Goal: Task Accomplishment & Management: Complete application form

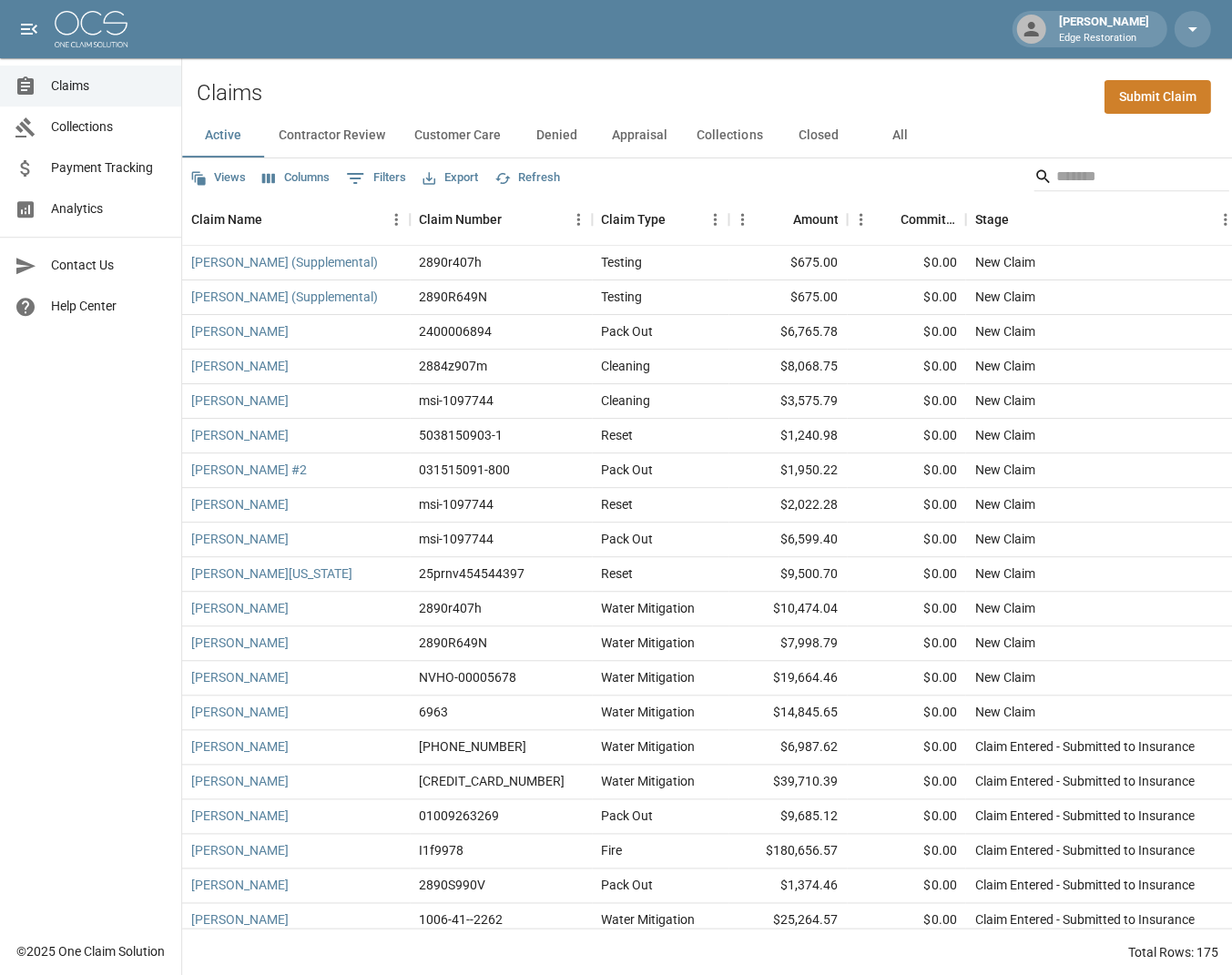
click at [90, 209] on span "Analytics" at bounding box center [109, 208] width 116 height 19
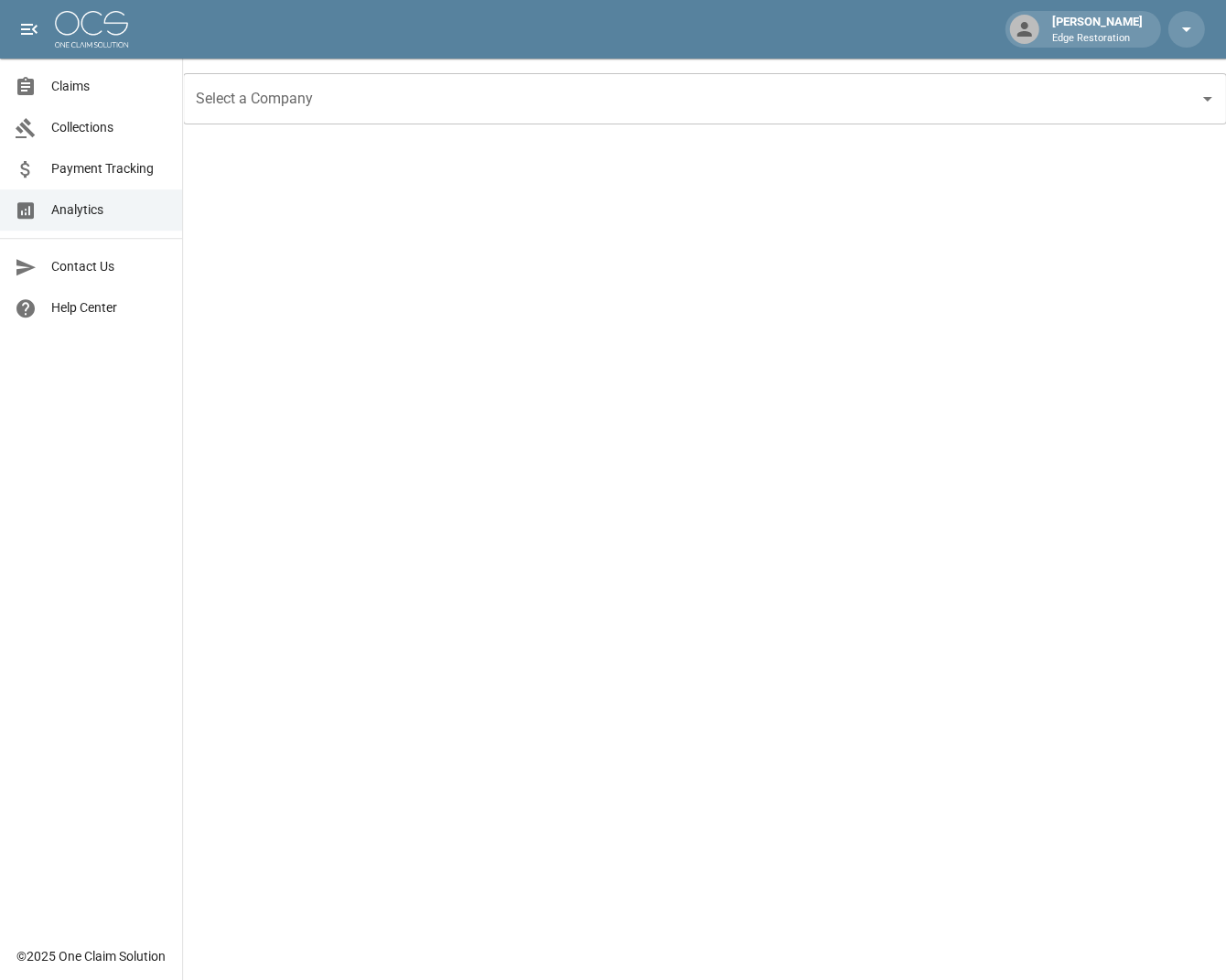
click at [274, 103] on input "Select a Company" at bounding box center [691, 98] width 999 height 35
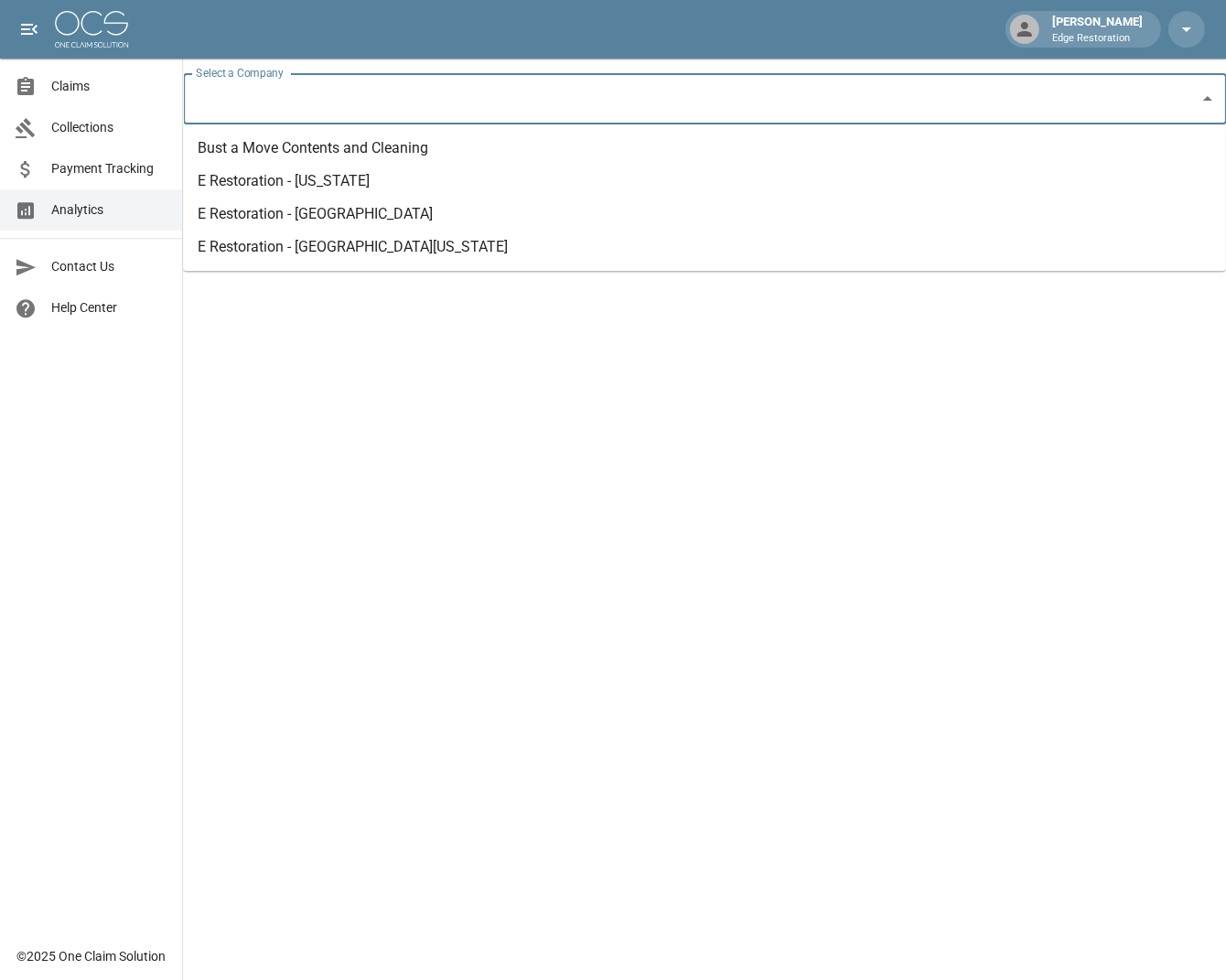
click at [384, 241] on li "E Restoration - Southern Utah" at bounding box center [704, 247] width 1042 height 33
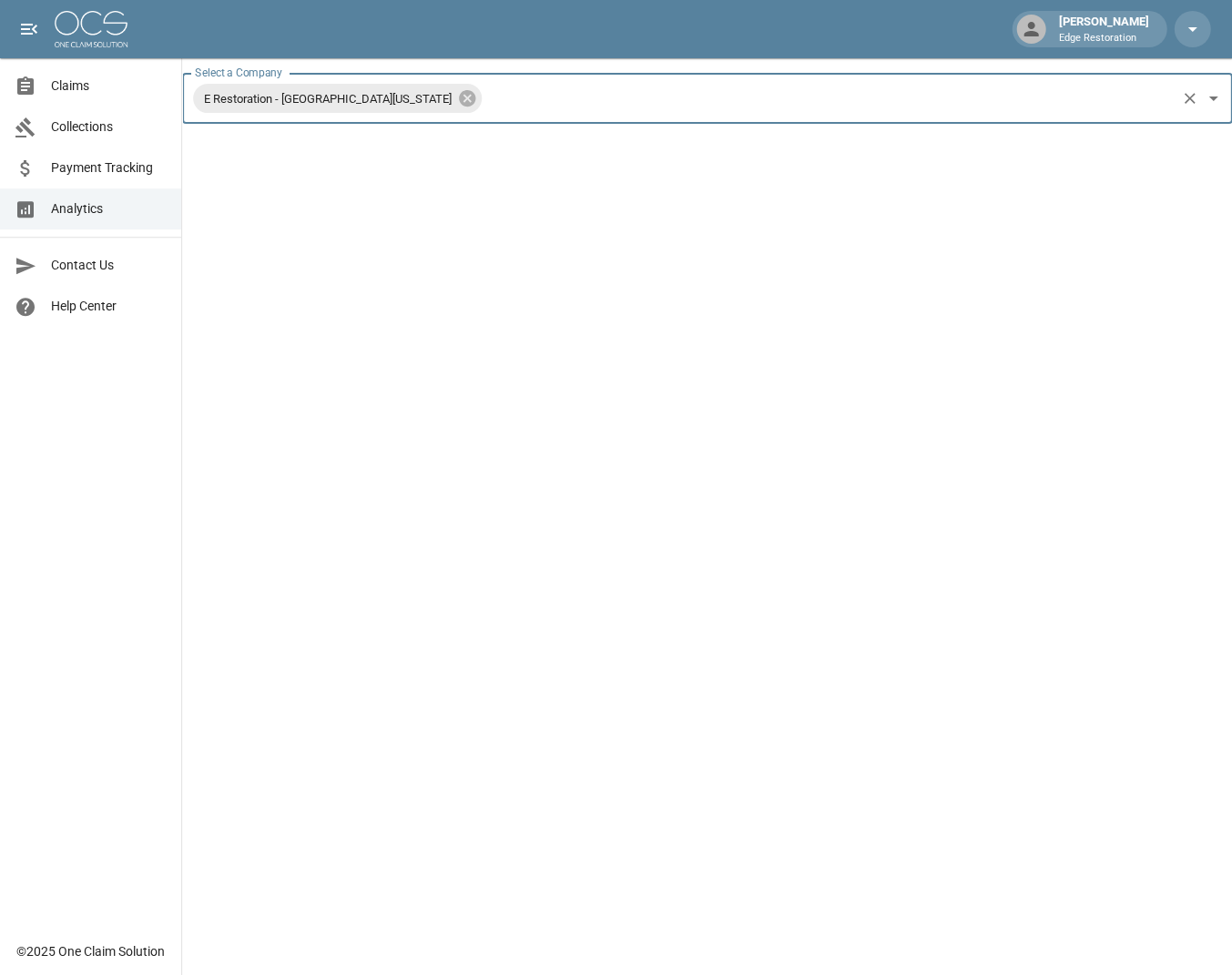
click at [99, 92] on span "Claims" at bounding box center [109, 86] width 116 height 19
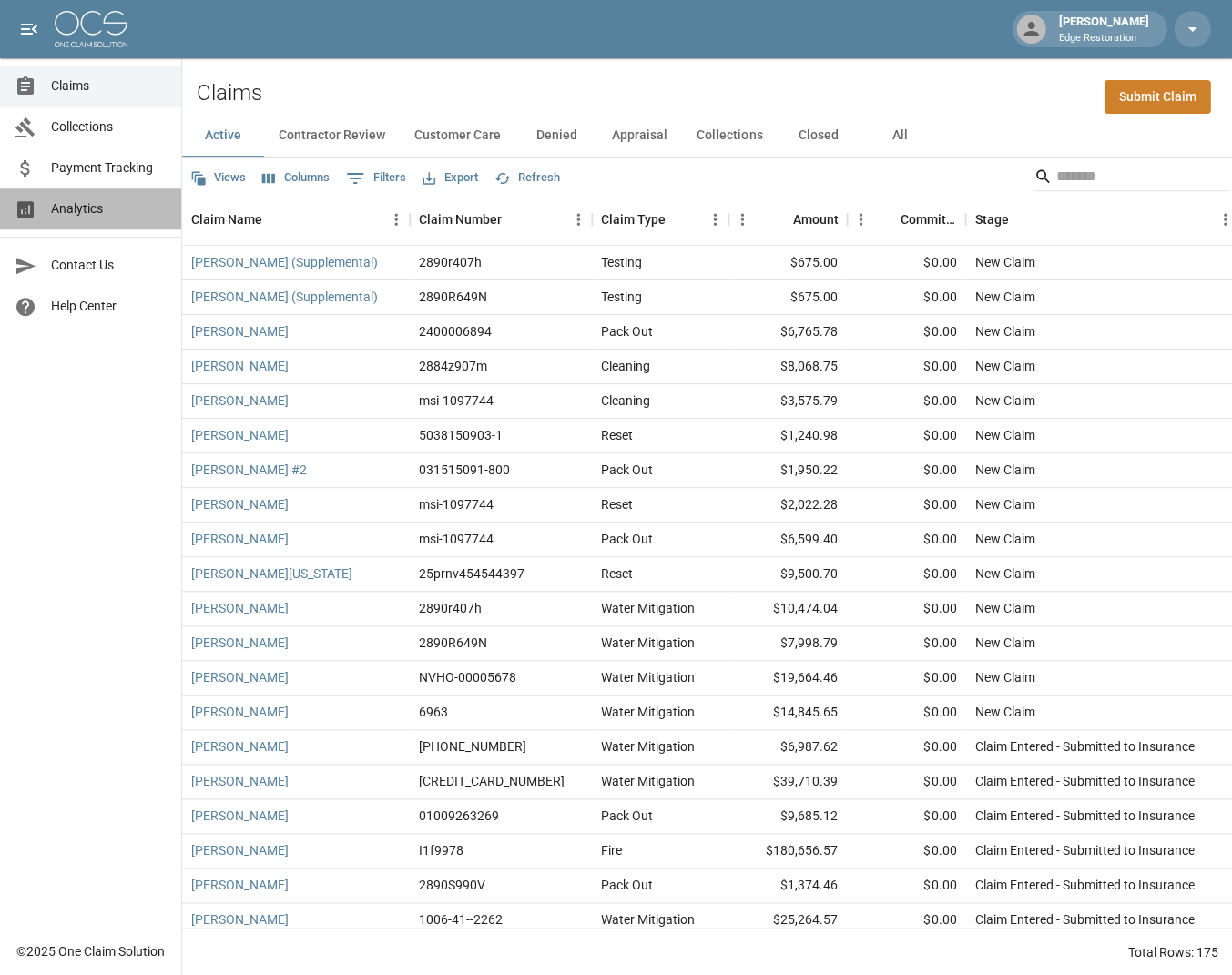
click at [104, 215] on span "Analytics" at bounding box center [109, 208] width 116 height 19
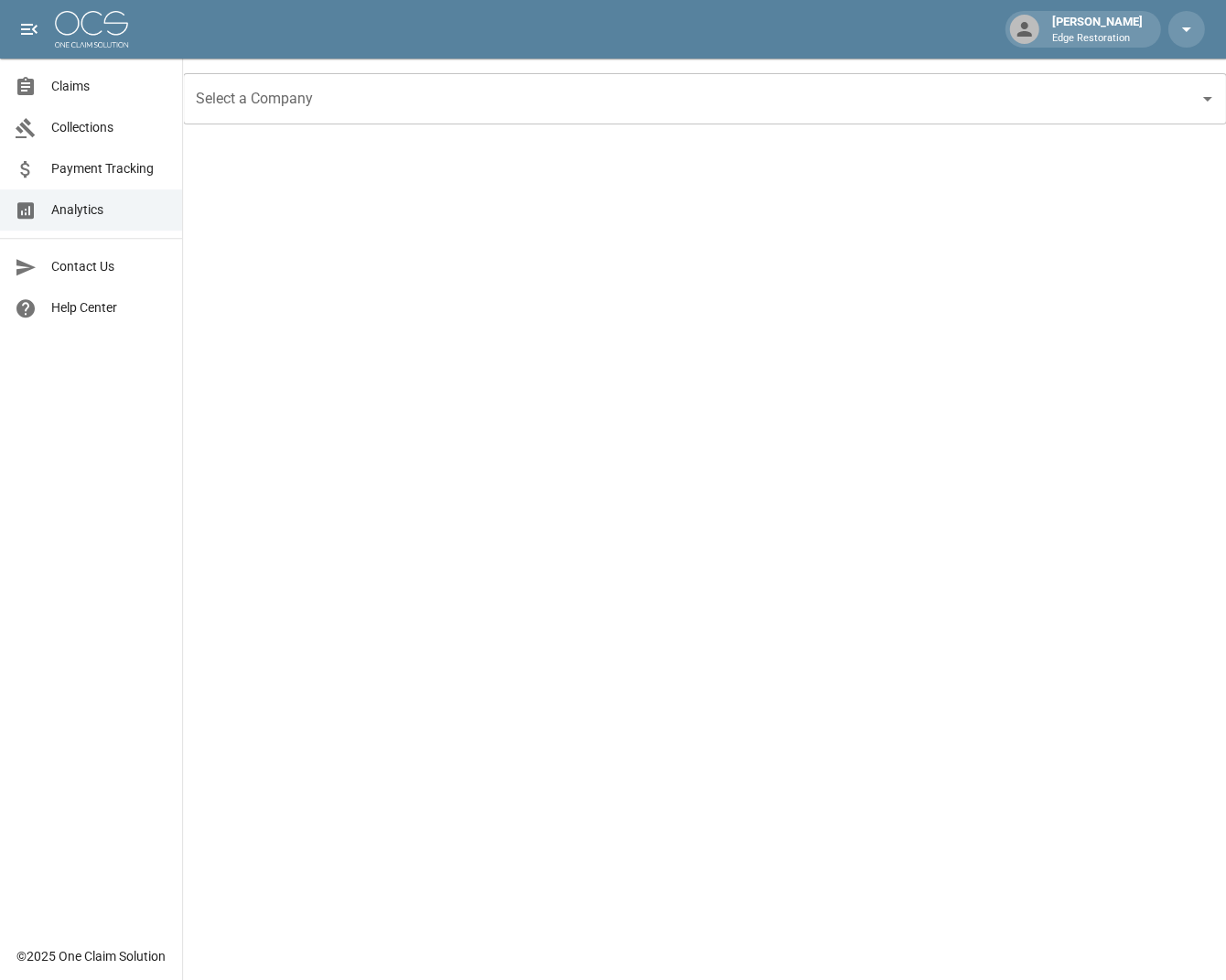
click at [348, 101] on input "Select a Company" at bounding box center [691, 98] width 999 height 35
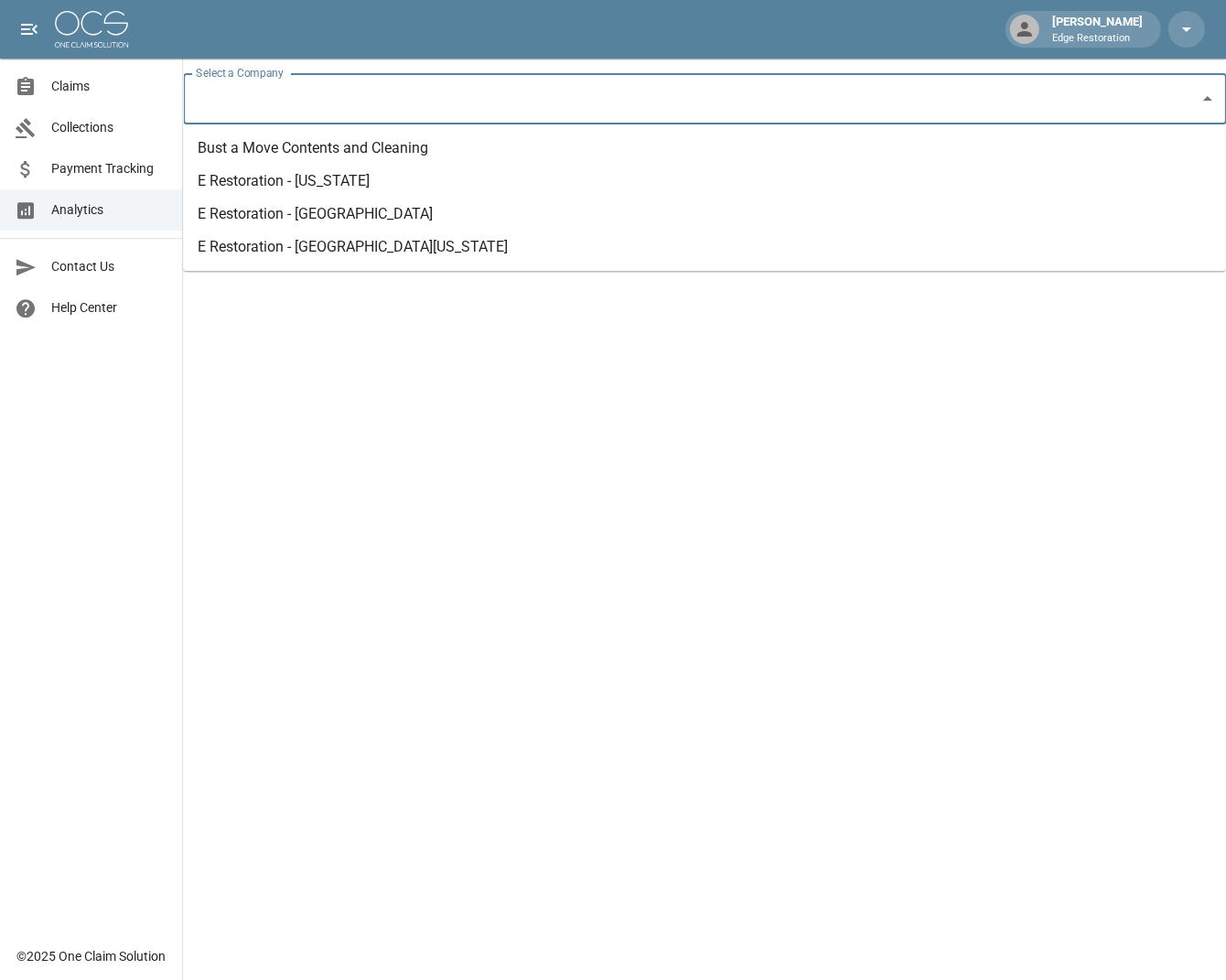
click at [382, 242] on li "E Restoration - Southern Utah" at bounding box center [704, 247] width 1042 height 33
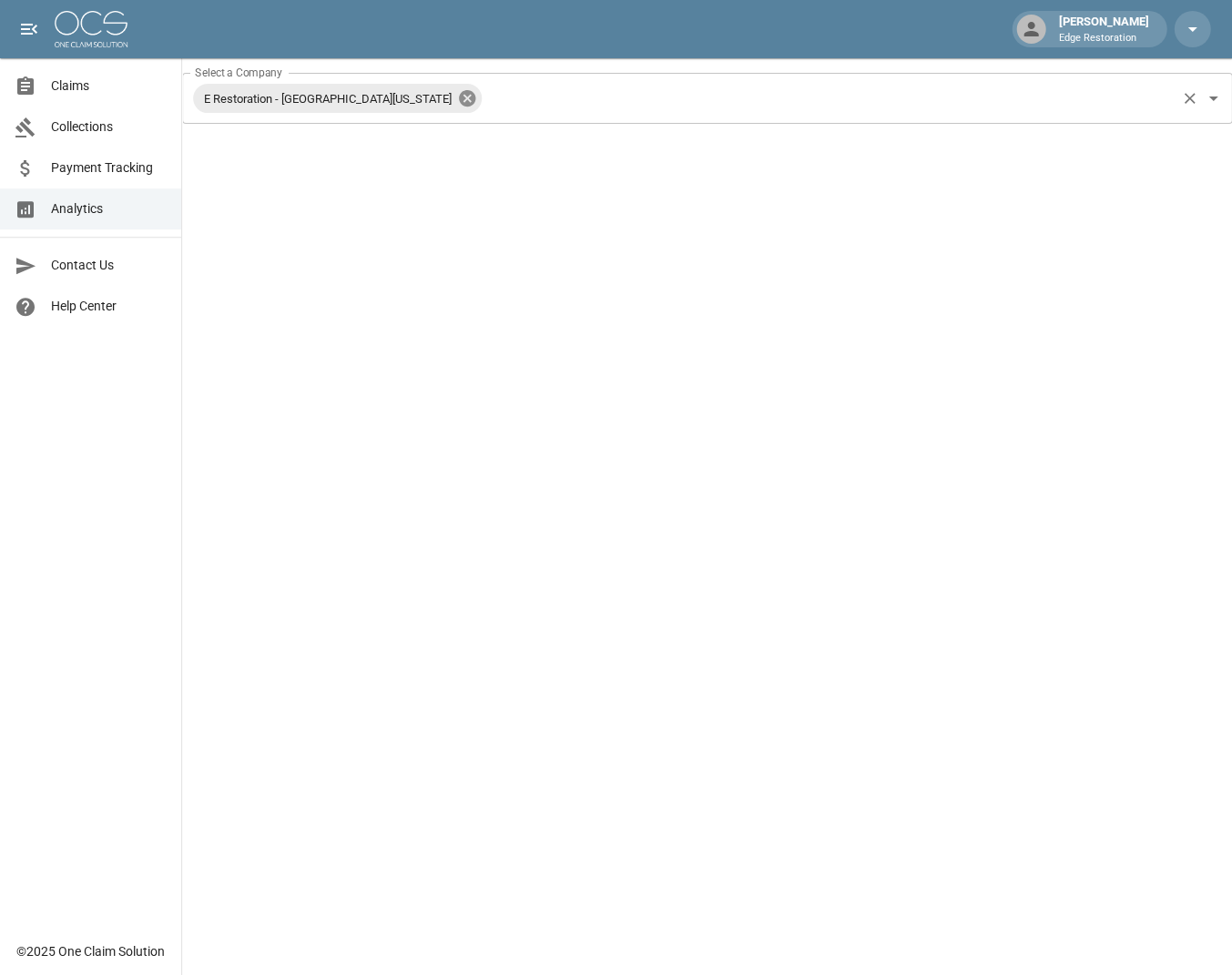
click at [459, 99] on icon at bounding box center [466, 98] width 16 height 16
click at [376, 99] on input "Select a Company" at bounding box center [693, 98] width 1006 height 35
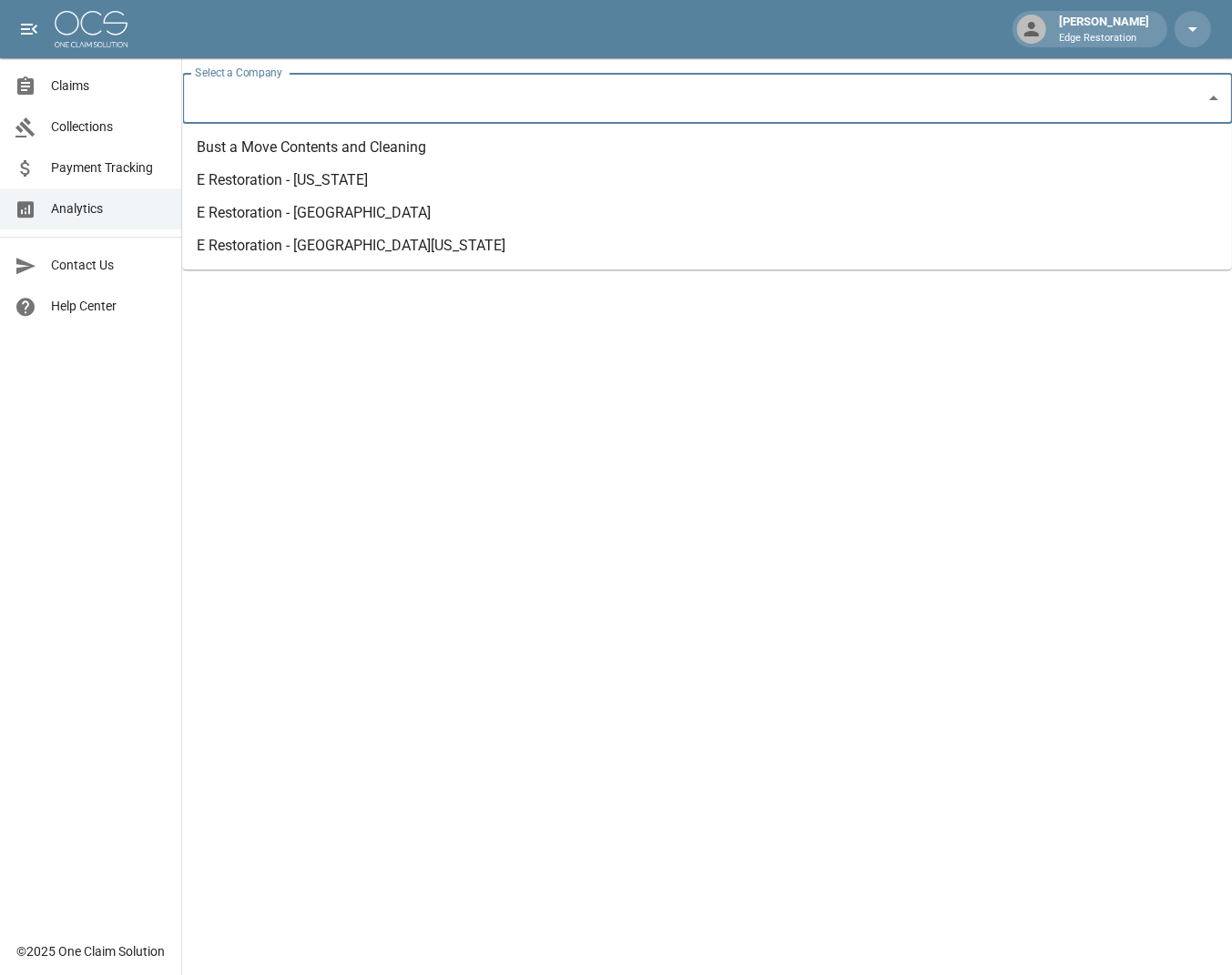
click at [363, 151] on li "Bust a Move Contents and Cleaning" at bounding box center [706, 147] width 1049 height 33
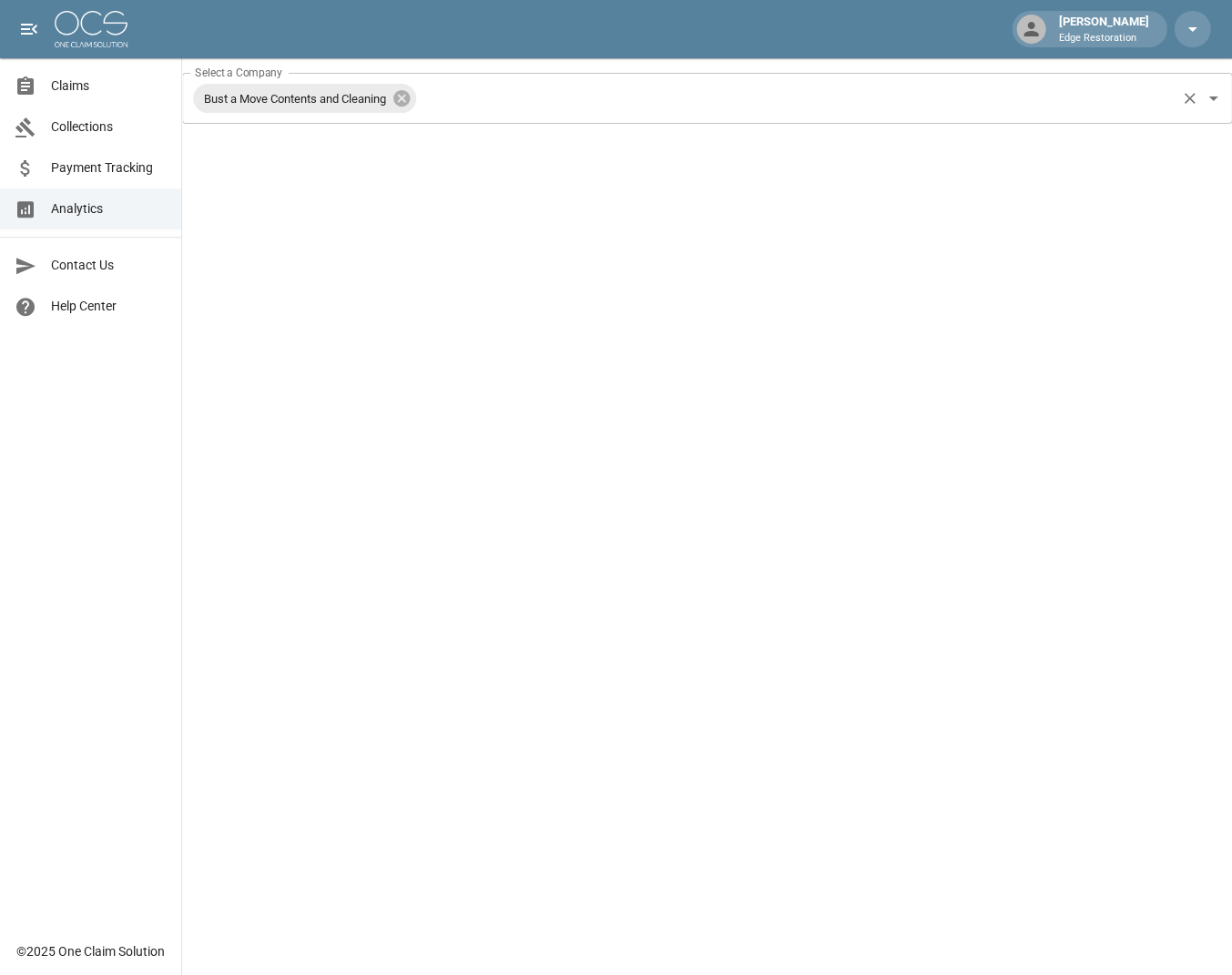
click at [157, 485] on div "Claims Collections Payment Tracking Analytics Contact Us Help Center" at bounding box center [90, 465] width 181 height 930
click at [112, 92] on span "Claims" at bounding box center [109, 86] width 116 height 19
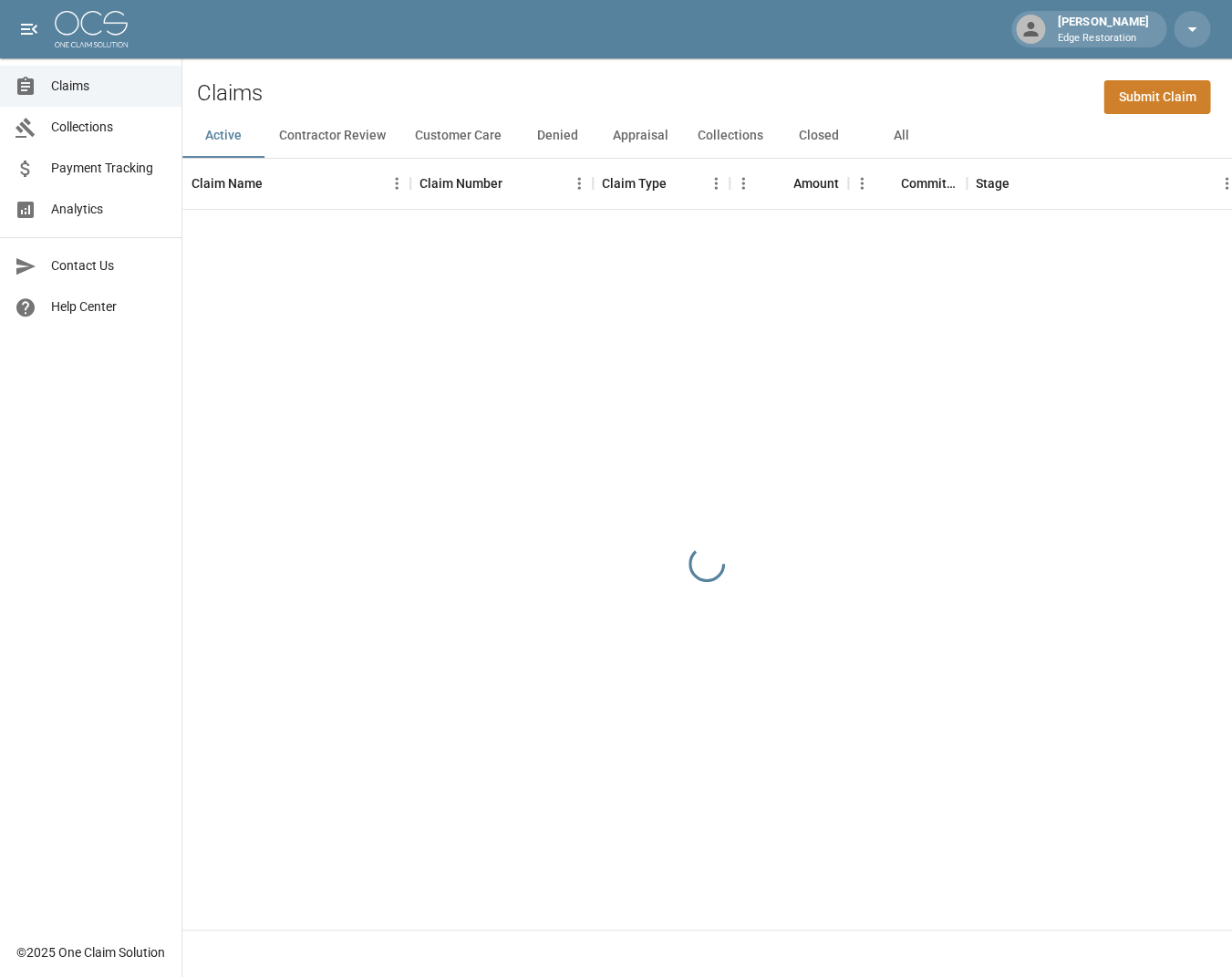
click at [1189, 99] on link "Submit Claim" at bounding box center [1156, 98] width 106 height 34
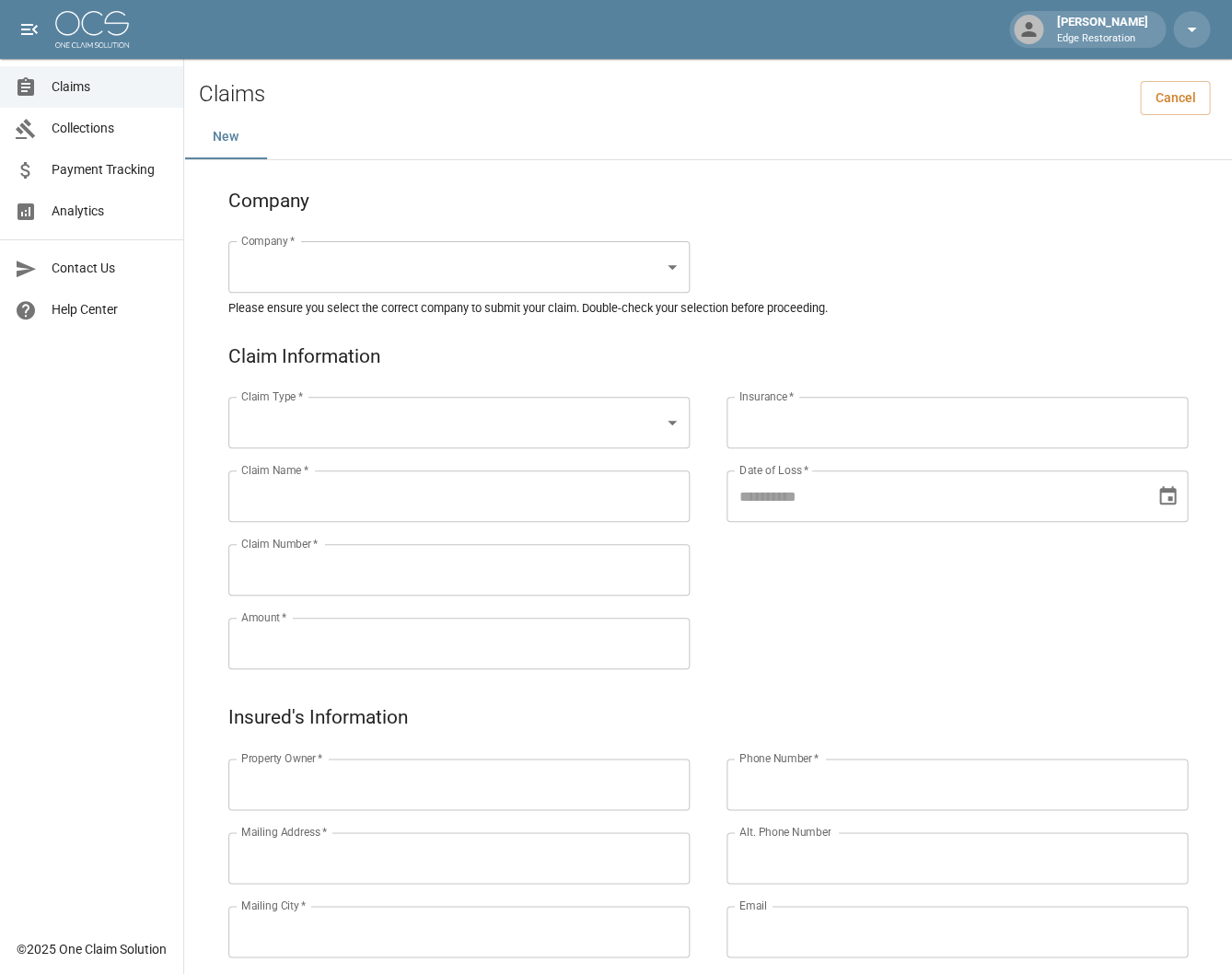
click at [498, 407] on body "Matthew Kelly Edge Restoration Claims Collections Payment Tracking Analytics Co…" at bounding box center [616, 847] width 1232 height 1696
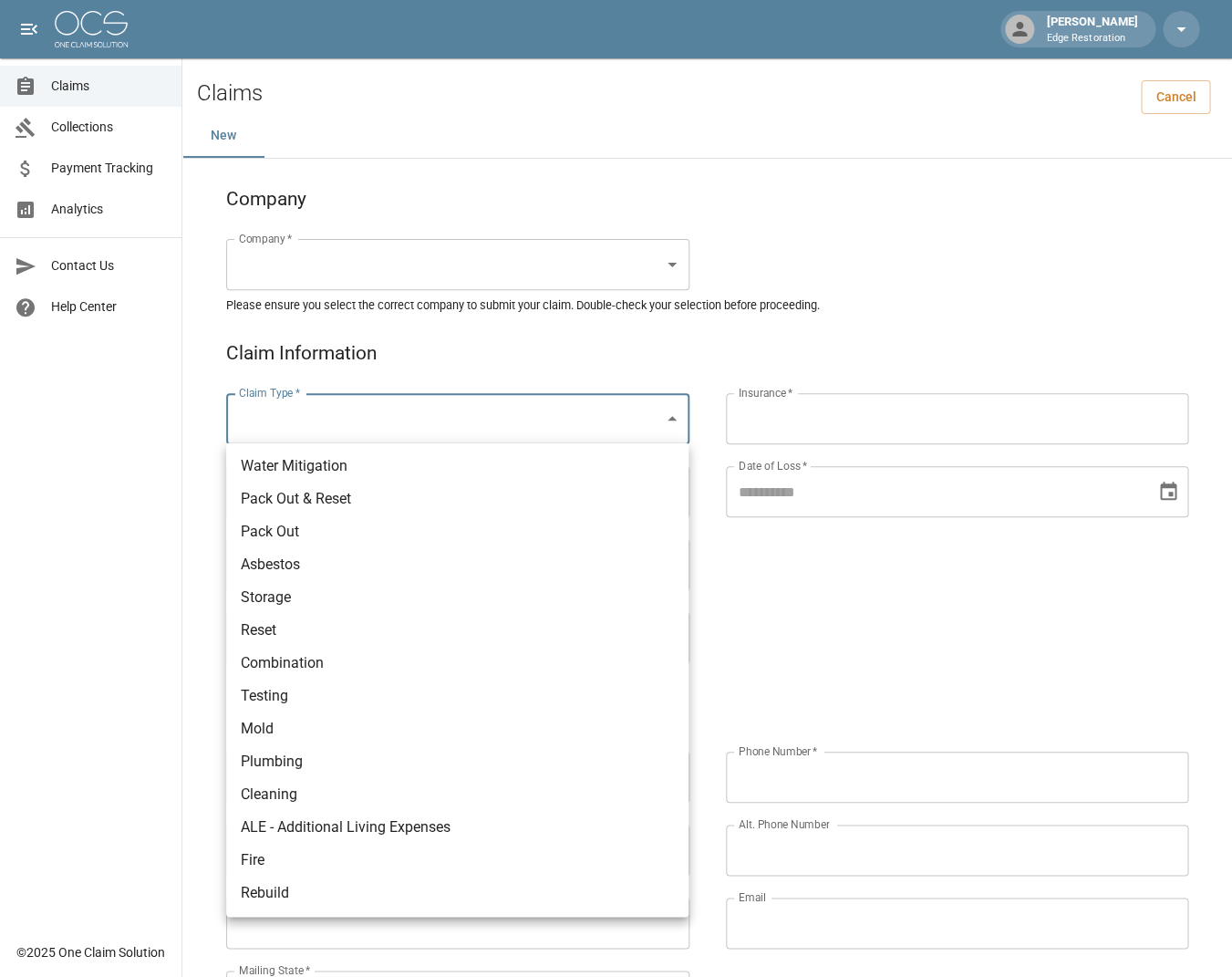
drag, startPoint x: 173, startPoint y: 547, endPoint x: 177, endPoint y: 590, distance: 43.2
click at [177, 586] on div at bounding box center [616, 488] width 1232 height 977
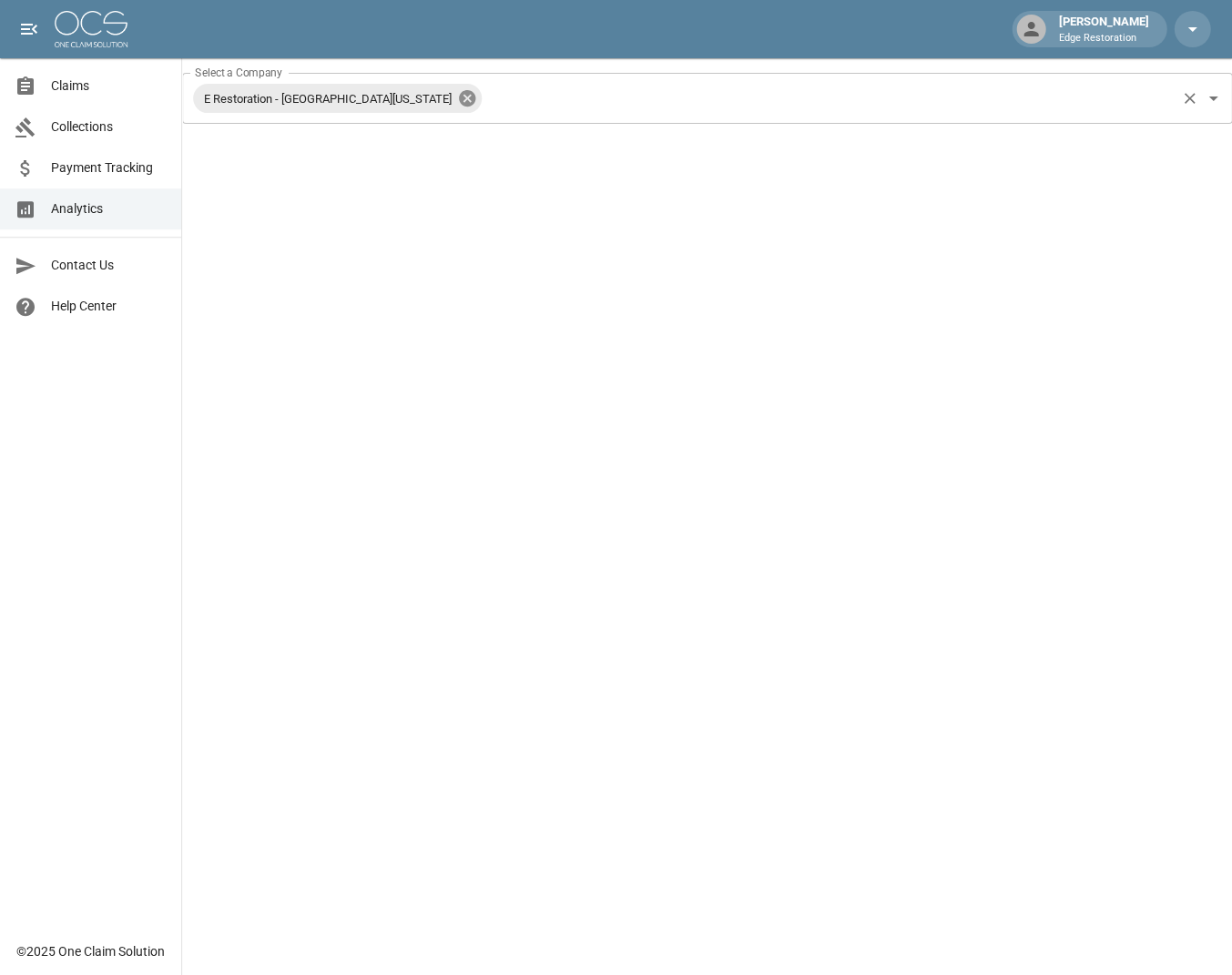
click at [457, 93] on icon at bounding box center [466, 98] width 20 height 20
click at [385, 97] on input "Select a Company" at bounding box center [693, 98] width 1006 height 35
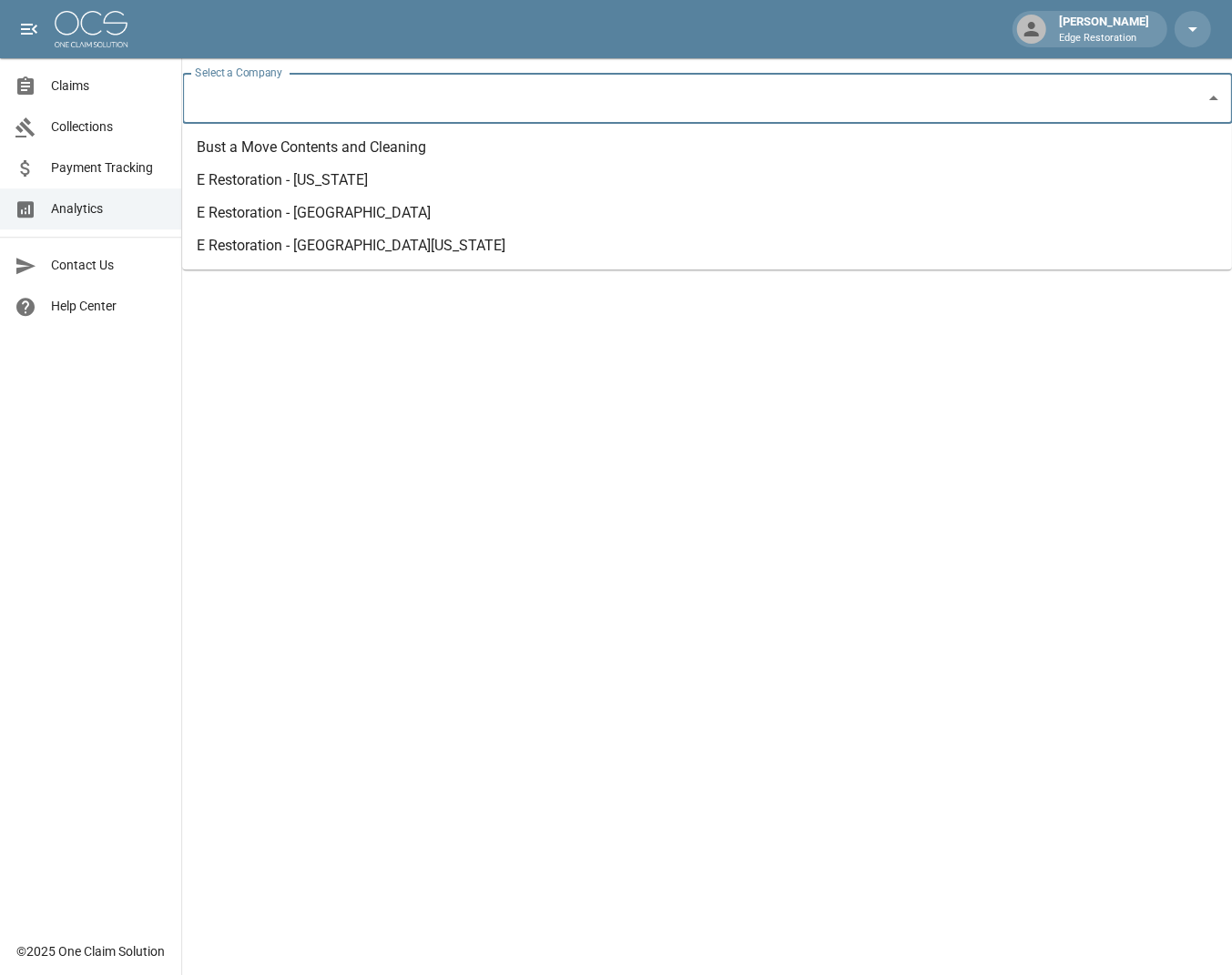
click at [297, 154] on li "Bust a Move Contents and Cleaning" at bounding box center [706, 147] width 1049 height 33
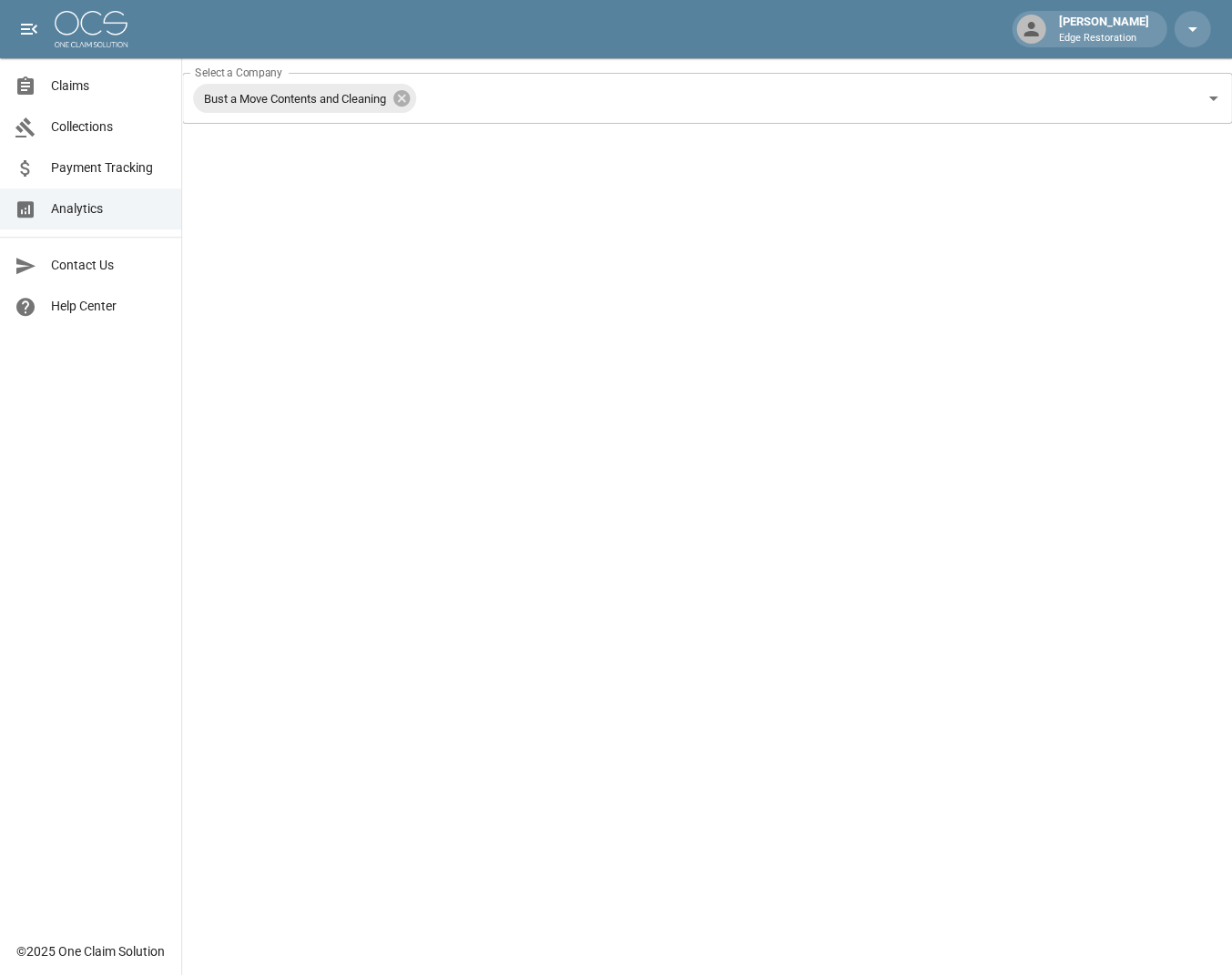
click at [408, 99] on icon at bounding box center [401, 98] width 20 height 20
click at [419, 99] on input "Select a Company" at bounding box center [795, 98] width 753 height 35
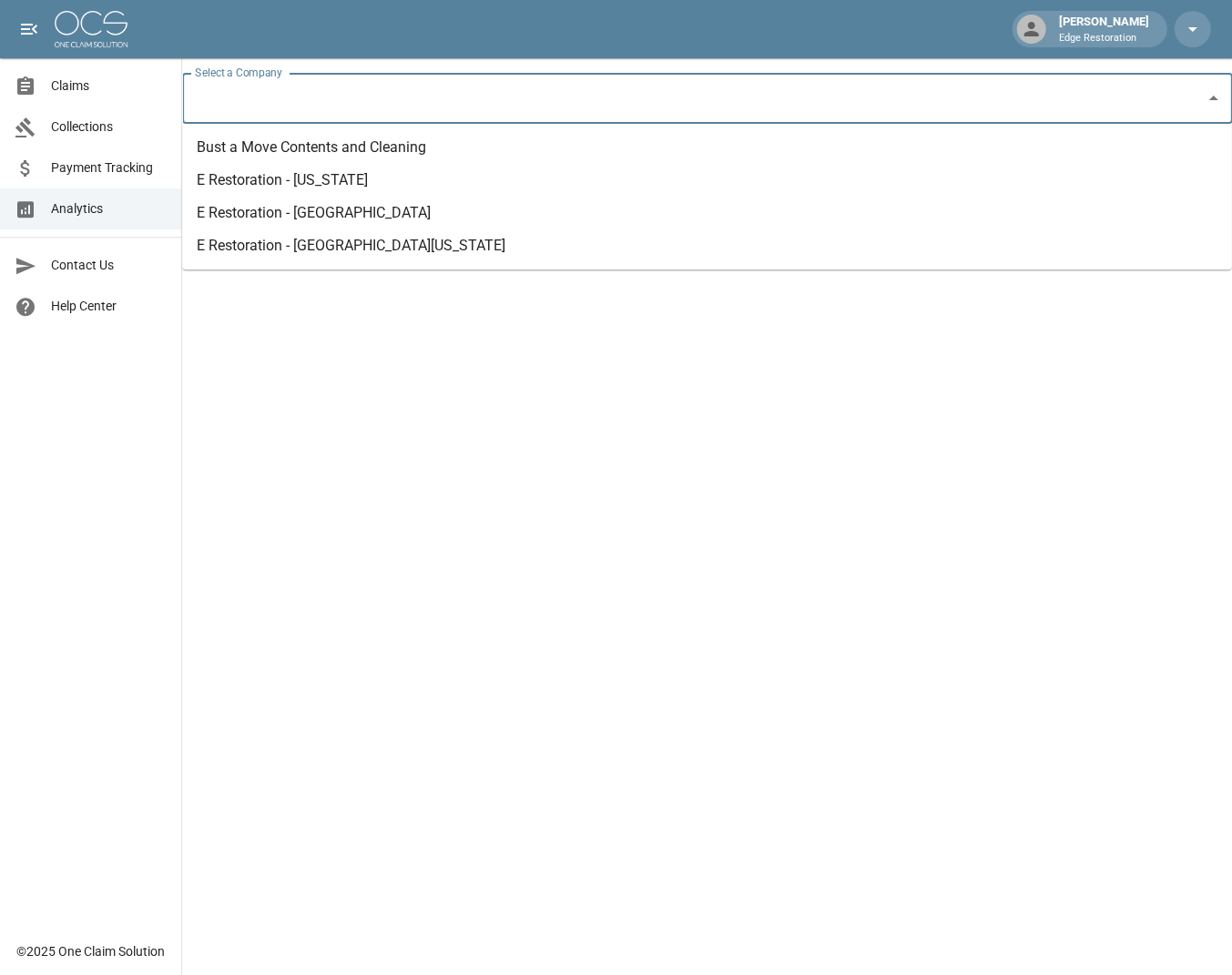
click at [408, 99] on input "Select a Company" at bounding box center [693, 98] width 1006 height 35
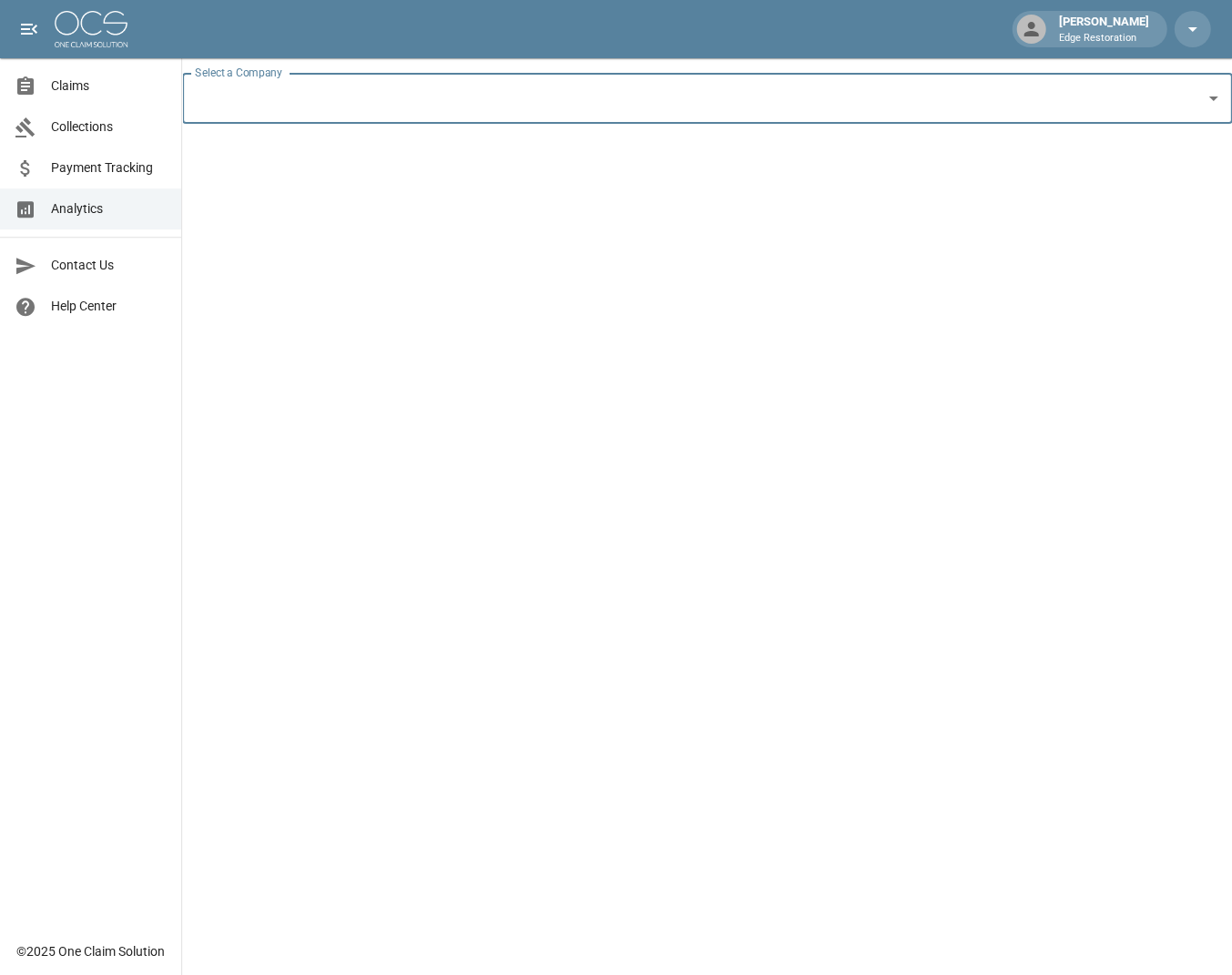
click at [403, 105] on input "Select a Company" at bounding box center [693, 98] width 1006 height 35
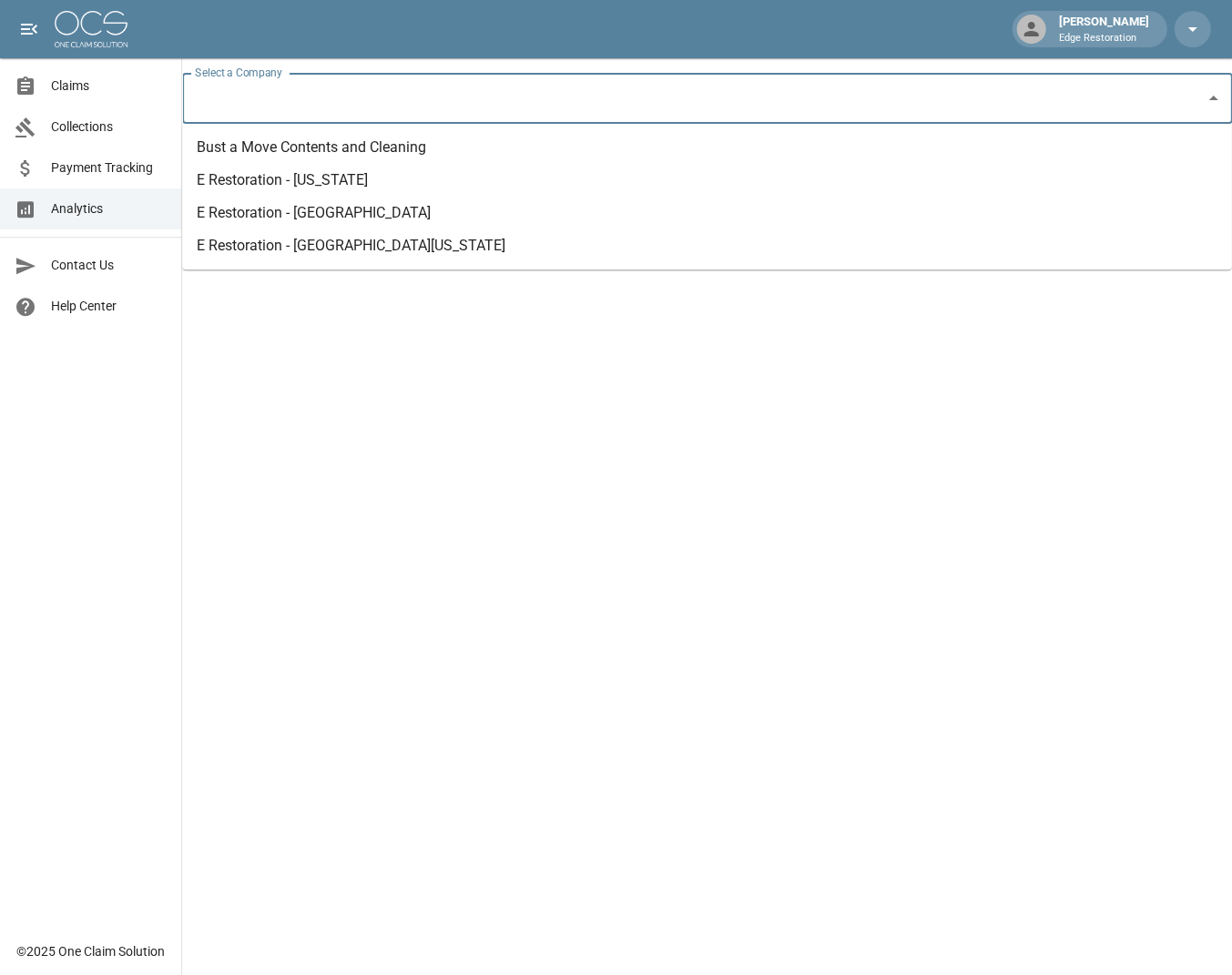
click at [331, 190] on li "E Restoration - Nevada" at bounding box center [706, 180] width 1049 height 33
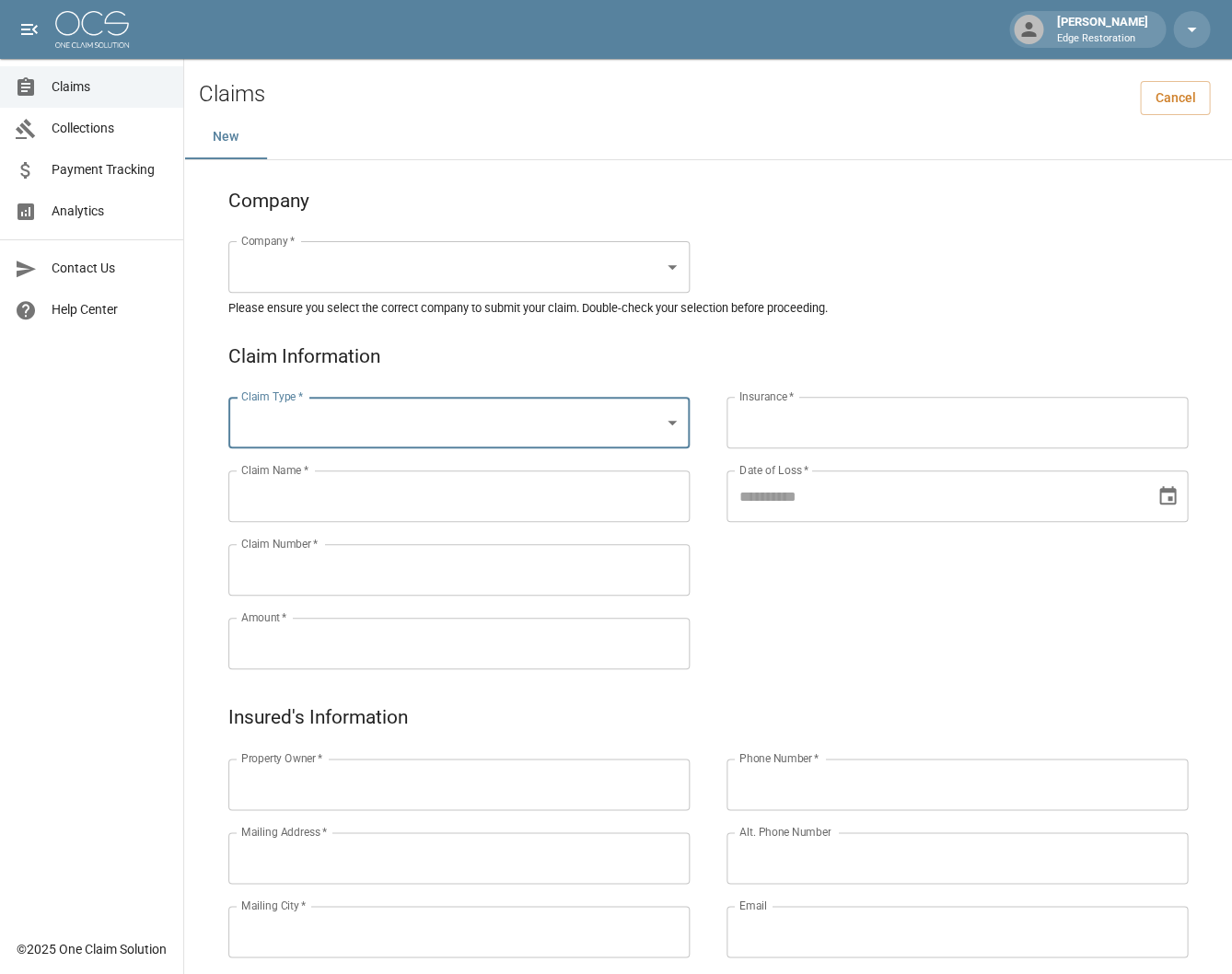
click at [829, 6] on div "[PERSON_NAME] Edge Restoration" at bounding box center [616, 29] width 1232 height 58
